Goal: Check status: Check status

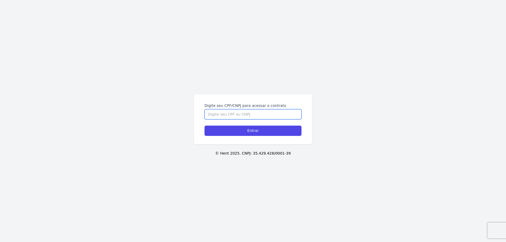
click at [260, 114] on input "Digite seu CPF/CNPJ para acessar o contrato" at bounding box center [253, 114] width 97 height 10
type input "50062424858"
click at [205, 126] on input "Entrar" at bounding box center [253, 131] width 97 height 10
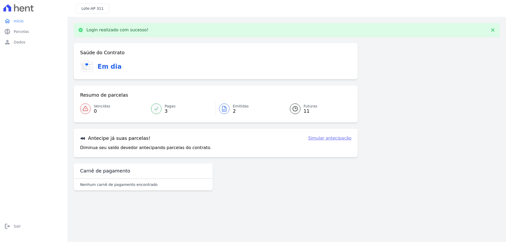
click at [238, 109] on span "2" at bounding box center [241, 111] width 16 height 4
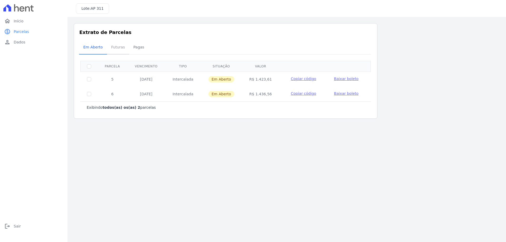
click at [117, 50] on span "Futuras" at bounding box center [118, 47] width 20 height 11
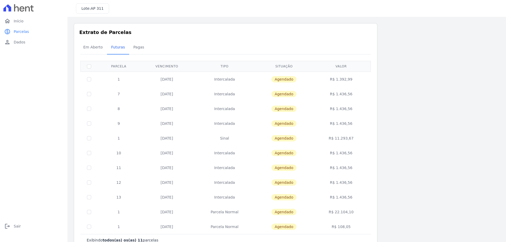
drag, startPoint x: 348, startPoint y: 198, endPoint x: 114, endPoint y: 78, distance: 262.9
click at [114, 78] on tbody "1 [DATE] [GEOGRAPHIC_DATA] [GEOGRAPHIC_DATA] R$ 1.392,99 7 [DATE] [GEOGRAPHIC_D…" at bounding box center [226, 153] width 290 height 163
click at [373, 114] on div "Extrato de Parcelas Em [GEOGRAPHIC_DATA] Futuras [GEOGRAPHIC_DATA] 0 selecionad…" at bounding box center [226, 137] width 304 height 229
drag, startPoint x: 360, startPoint y: 139, endPoint x: 107, endPoint y: 122, distance: 253.3
click at [107, 122] on tbody "1 [DATE] [GEOGRAPHIC_DATA] [GEOGRAPHIC_DATA] R$ 1.392,99 7 [DATE] [GEOGRAPHIC_D…" at bounding box center [226, 153] width 290 height 163
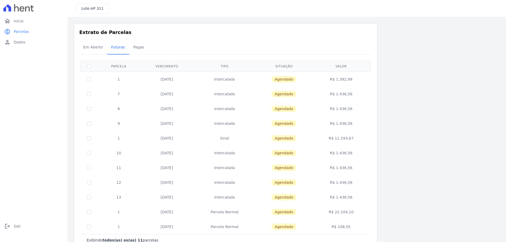
drag, startPoint x: 410, startPoint y: 176, endPoint x: 406, endPoint y: 177, distance: 4.6
click at [404, 179] on div "Listagem de parcelas Baixar PDF Extrato de Parcelas Em [GEOGRAPHIC_DATA] Futura…" at bounding box center [287, 137] width 426 height 229
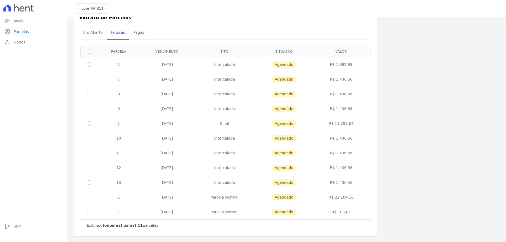
scroll to position [16, 0]
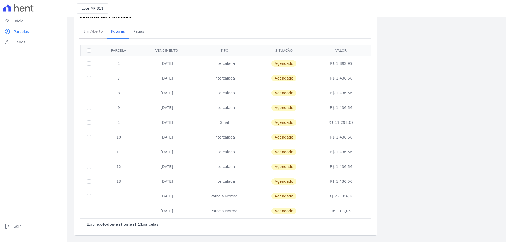
click at [93, 35] on span "Em Aberto" at bounding box center [93, 31] width 26 height 11
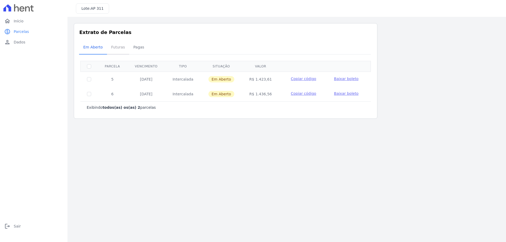
click at [122, 45] on span "Futuras" at bounding box center [118, 47] width 20 height 11
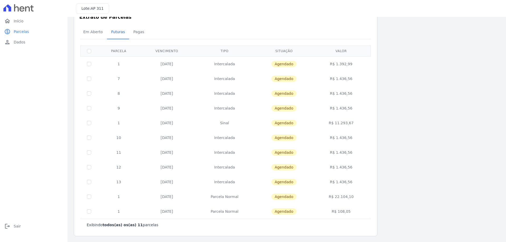
scroll to position [16, 0]
click at [141, 36] on span "Pagas" at bounding box center [138, 31] width 17 height 11
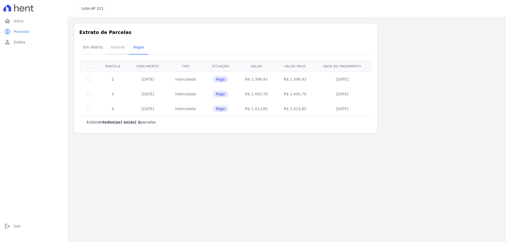
click at [116, 47] on span "Futuras" at bounding box center [118, 47] width 20 height 11
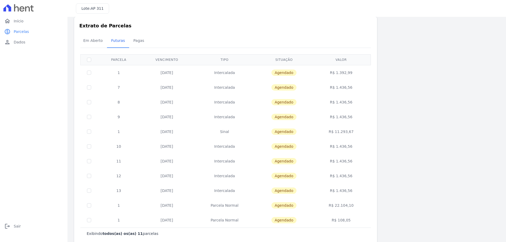
scroll to position [16, 0]
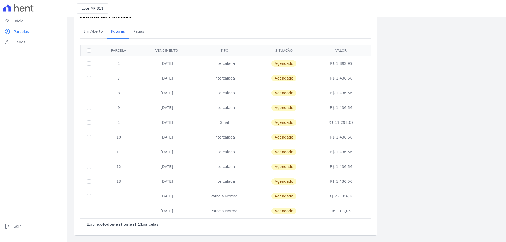
drag, startPoint x: 164, startPoint y: 153, endPoint x: 236, endPoint y: 164, distance: 72.6
click at [236, 164] on tbody "1 [DATE] [GEOGRAPHIC_DATA] [GEOGRAPHIC_DATA] R$ 1.392,99 7 [DATE] [GEOGRAPHIC_D…" at bounding box center [226, 137] width 290 height 163
click at [186, 164] on td "[DATE]" at bounding box center [167, 167] width 54 height 15
drag, startPoint x: 162, startPoint y: 167, endPoint x: 211, endPoint y: 172, distance: 49.1
click at [211, 172] on tr "12 [DATE] [GEOGRAPHIC_DATA] [GEOGRAPHIC_DATA] R$ 1.436,56" at bounding box center [226, 167] width 290 height 15
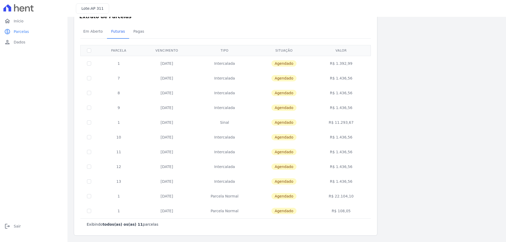
drag, startPoint x: 161, startPoint y: 179, endPoint x: 184, endPoint y: 181, distance: 22.5
click at [184, 181] on td "[DATE]" at bounding box center [167, 181] width 54 height 15
click at [18, 22] on span "Início" at bounding box center [19, 20] width 10 height 5
